Goal: Transaction & Acquisition: Purchase product/service

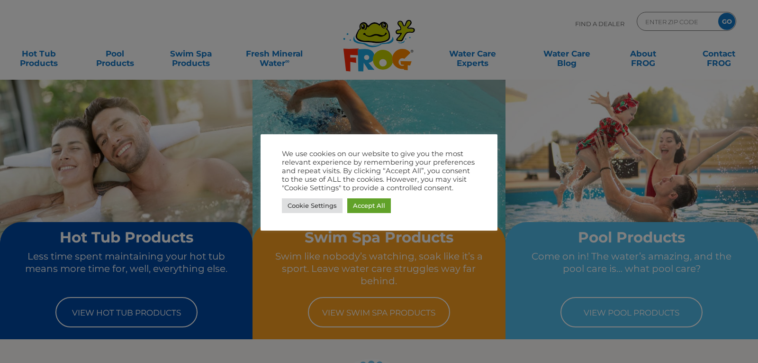
click at [370, 208] on link "Accept All" at bounding box center [369, 205] width 44 height 15
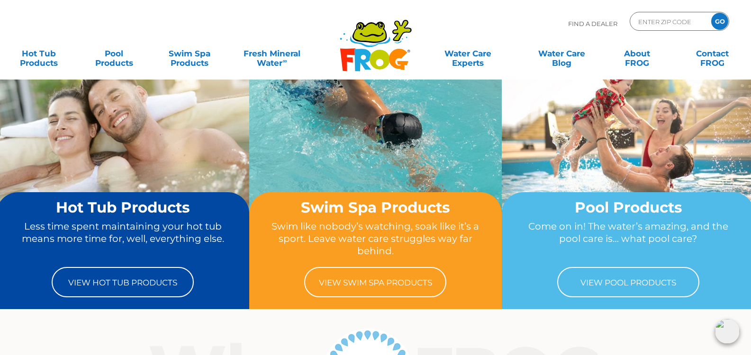
scroll to position [32, 0]
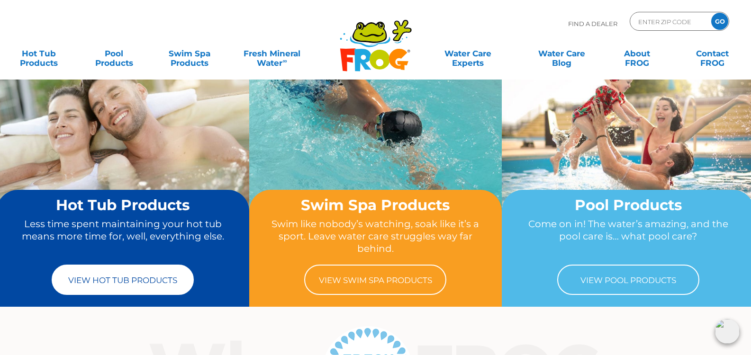
click at [163, 280] on link "View Hot Tub Products" at bounding box center [123, 280] width 142 height 30
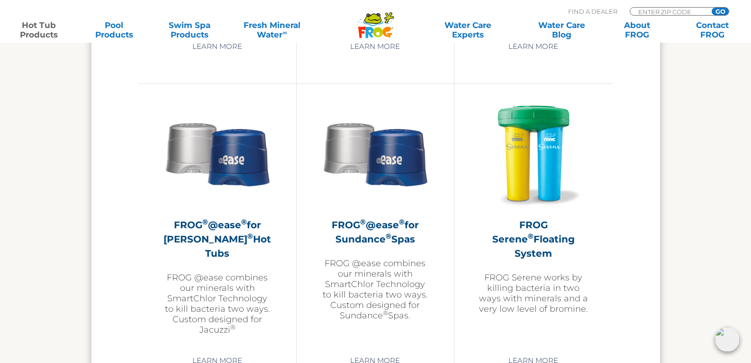
scroll to position [1649, 0]
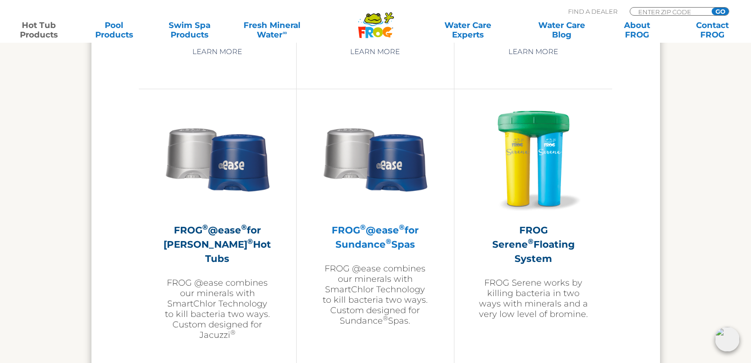
click at [407, 173] on img at bounding box center [375, 158] width 110 height 110
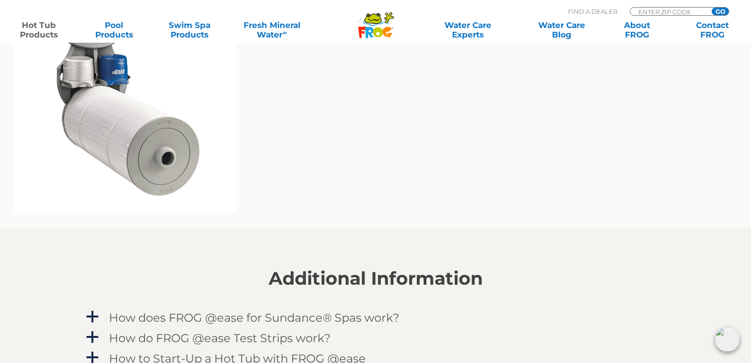
scroll to position [715, 0]
